Goal: Use online tool/utility: Use online tool/utility

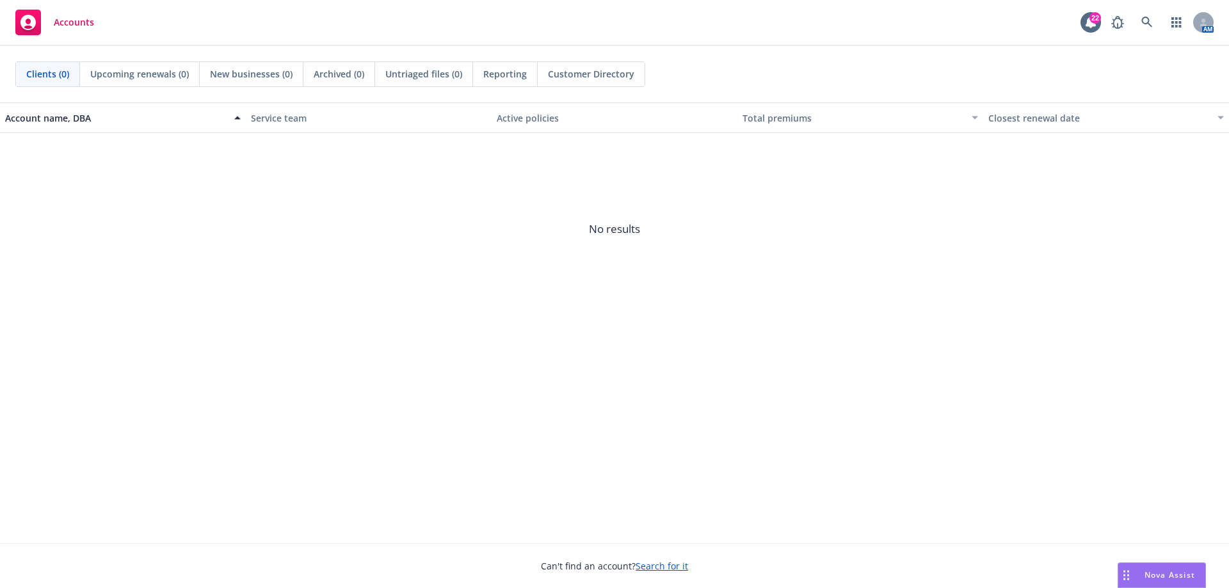
click at [1158, 571] on span "Nova Assist" at bounding box center [1170, 575] width 51 height 11
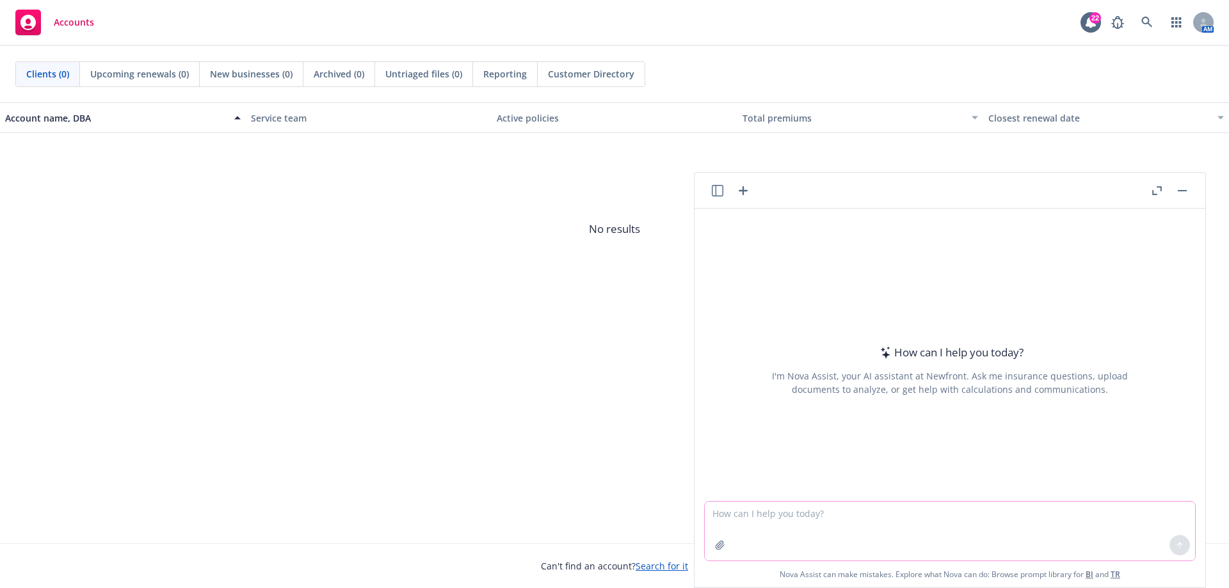
click at [831, 521] on textarea at bounding box center [950, 531] width 490 height 59
paste textarea "Lorem ips dol sitamet cons adipiscing elit’s doeiusmo te inci utlabo. Etd’ma al…"
type textarea "Loremi dolorsita cons adipisci el s doeiu 8 te 3 incididunt: Utlab etd mag aliq…"
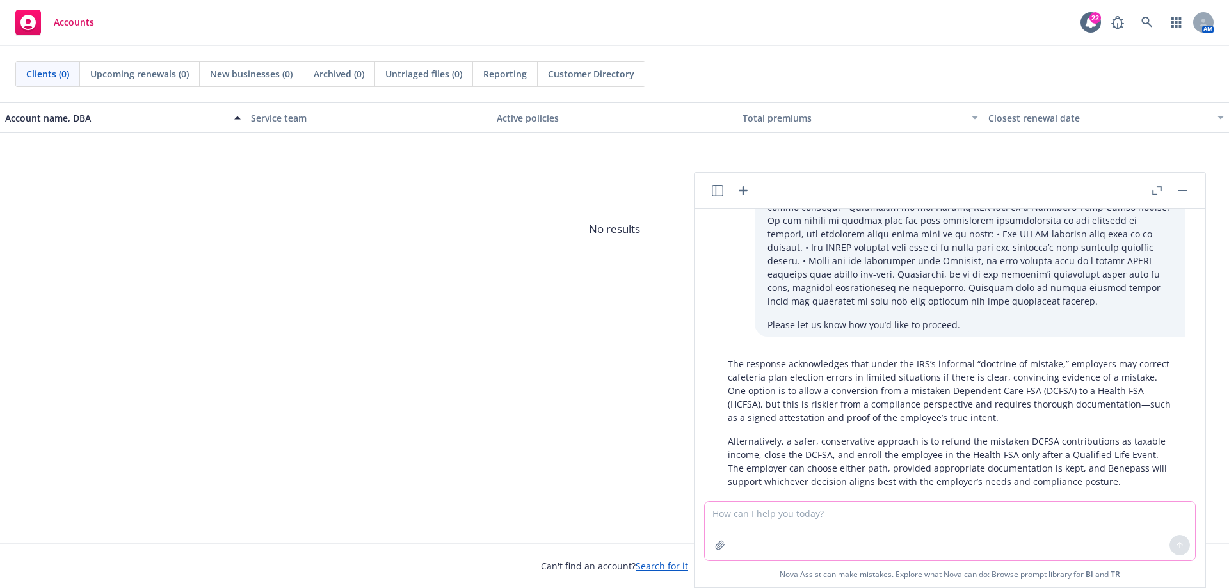
scroll to position [218, 0]
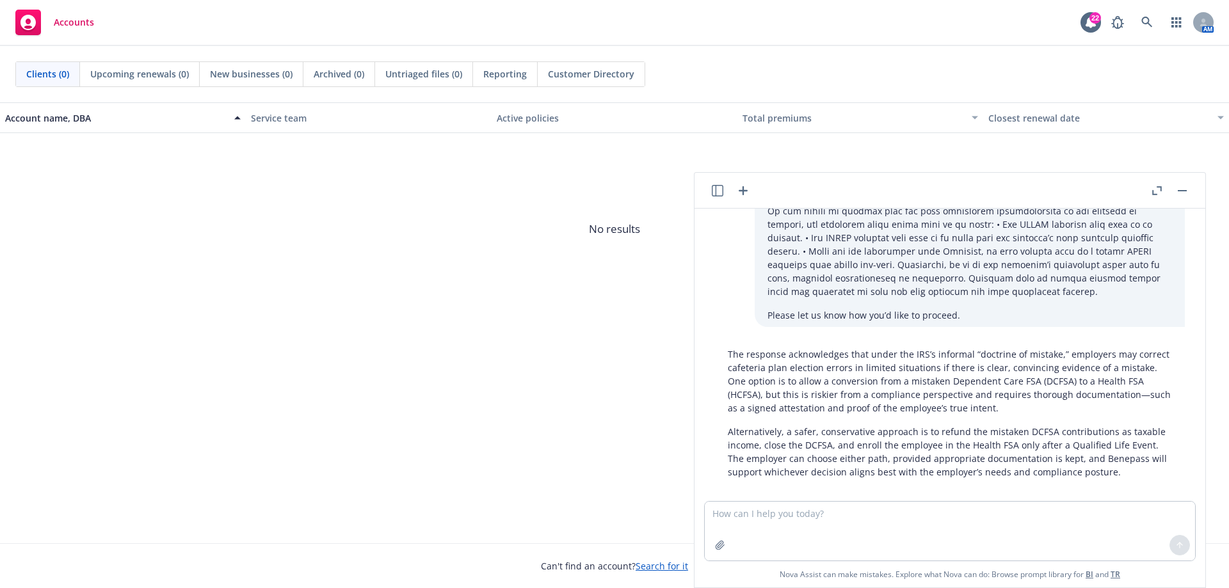
click at [1037, 454] on p "Alternatively, a safer, conservative approach is to refund the mistaken DCFSA c…" at bounding box center [950, 452] width 444 height 54
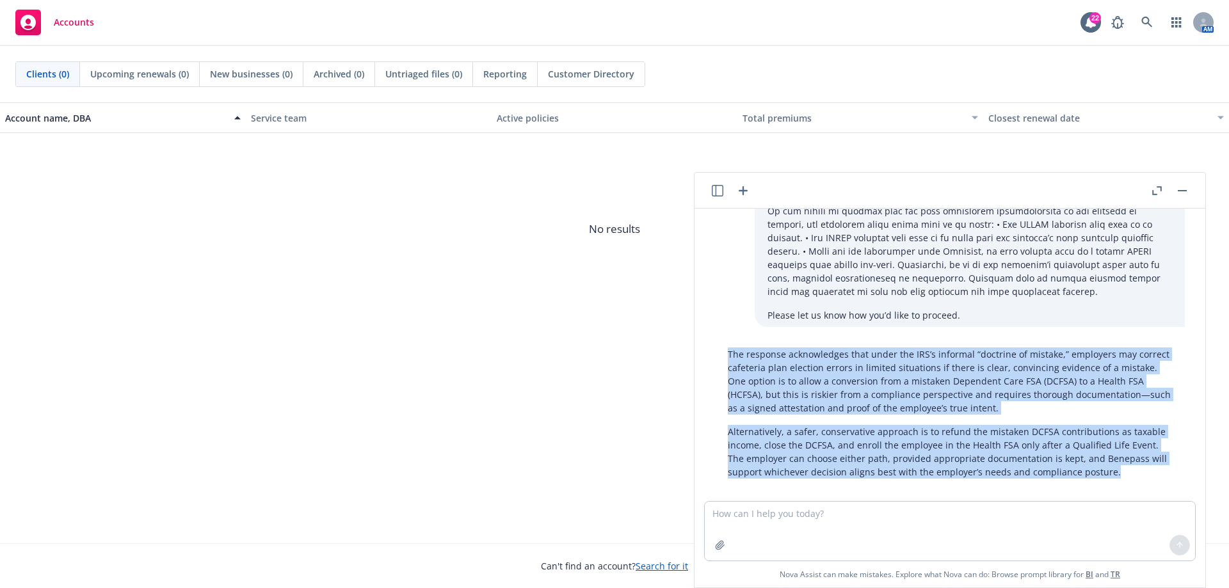
drag, startPoint x: 1115, startPoint y: 462, endPoint x: 729, endPoint y: 343, distance: 403.4
click at [729, 343] on div "The response acknowledges that under the IRS’s informal “doctrine of mistake,” …" at bounding box center [950, 414] width 470 height 142
copy div "The response acknowledges that under the IRS’s informal “doctrine of mistake,” …"
click at [743, 189] on icon "button" at bounding box center [743, 190] width 9 height 9
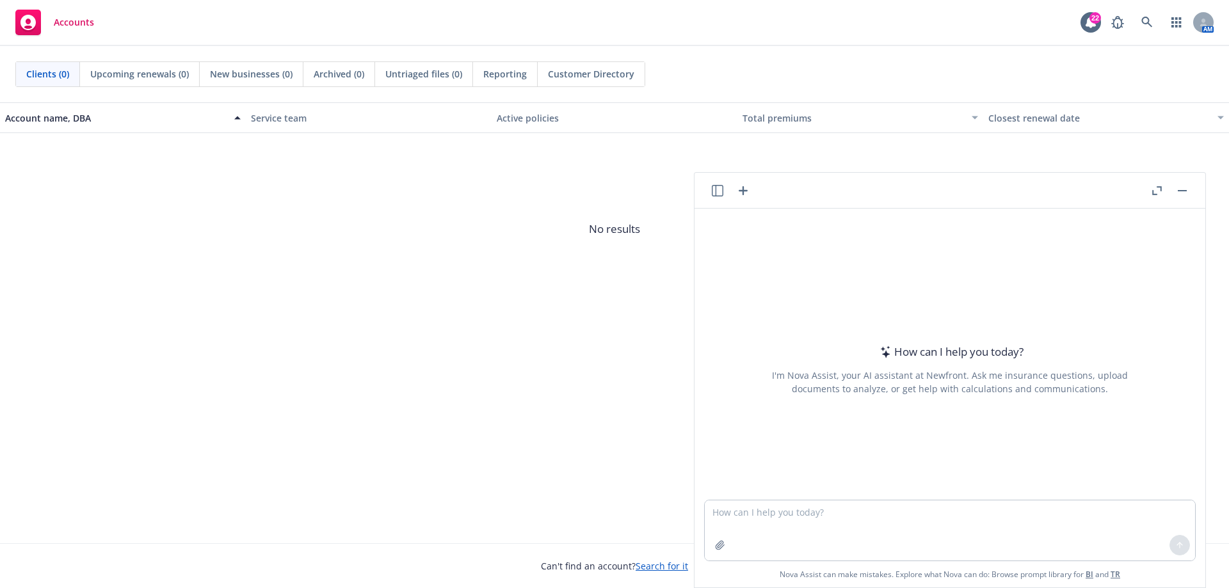
click at [1180, 187] on button "button" at bounding box center [1182, 190] width 15 height 15
